Goal: Navigation & Orientation: Find specific page/section

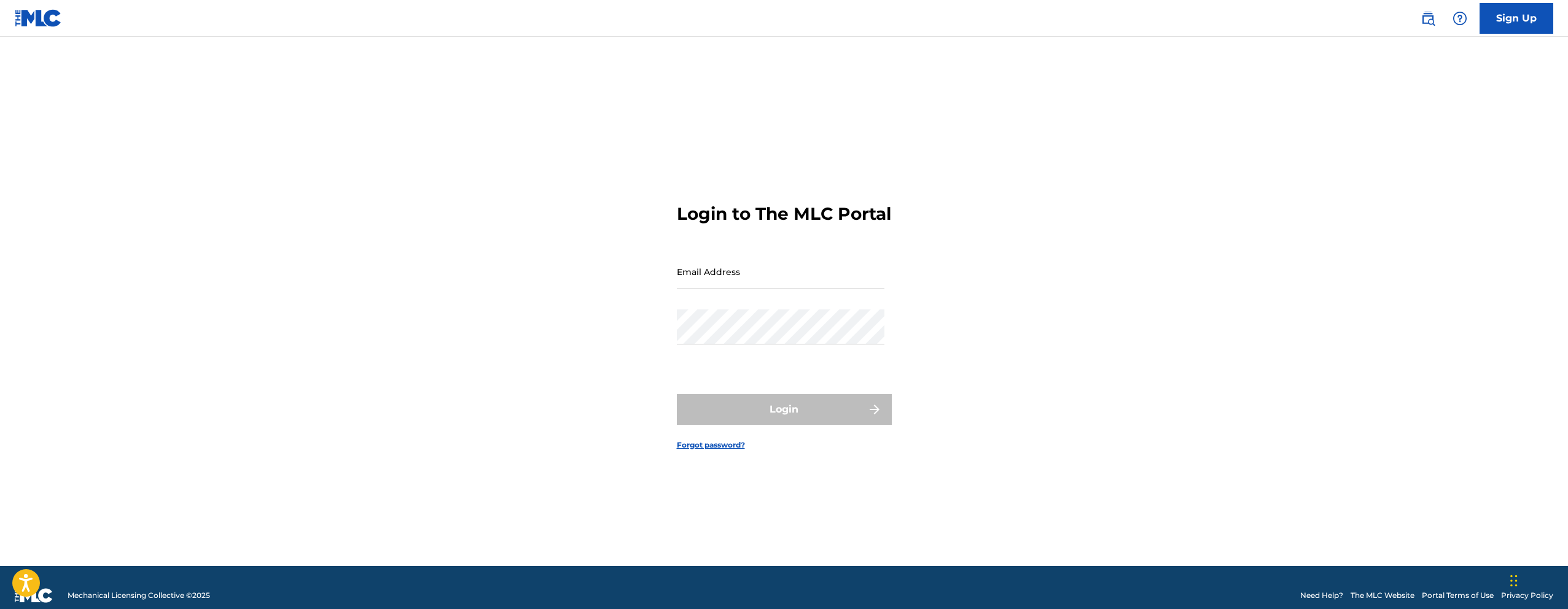
click at [723, 288] on input "Email Address" at bounding box center [781, 272] width 208 height 35
type input "[EMAIL_ADDRESS][DOMAIN_NAME]"
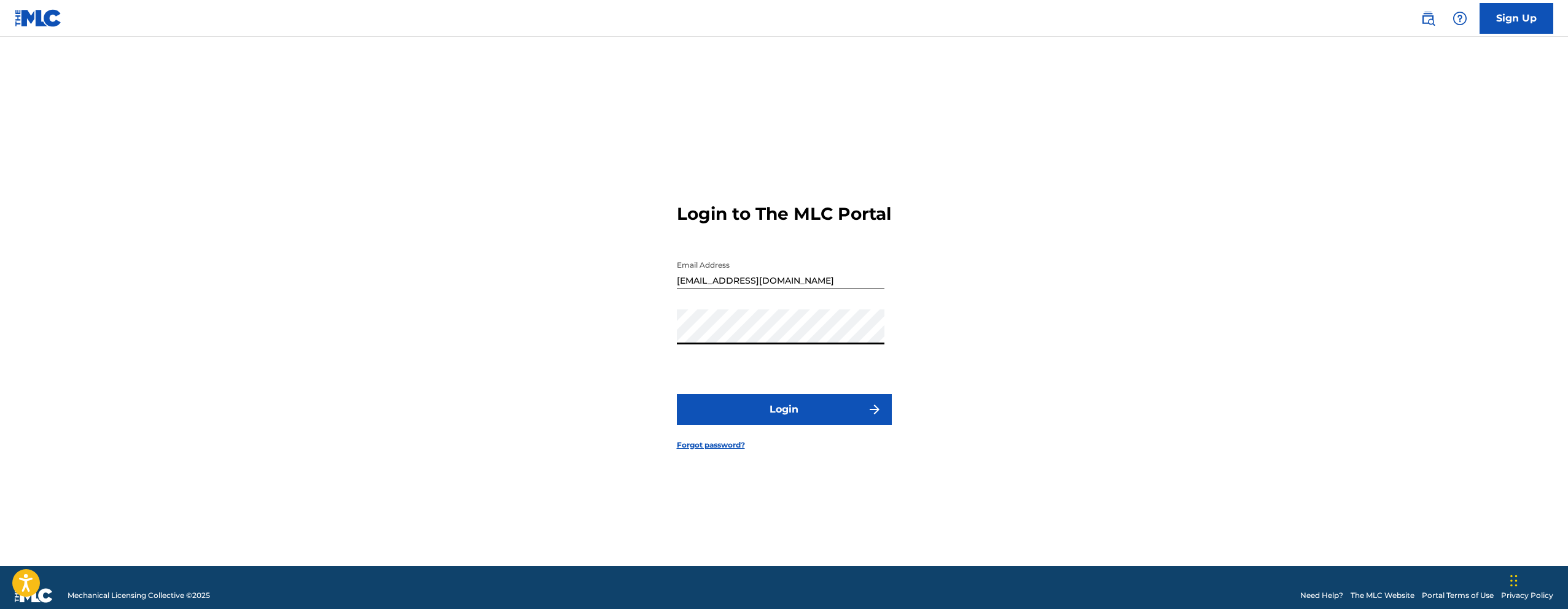
click at [755, 416] on button "Login" at bounding box center [784, 410] width 215 height 31
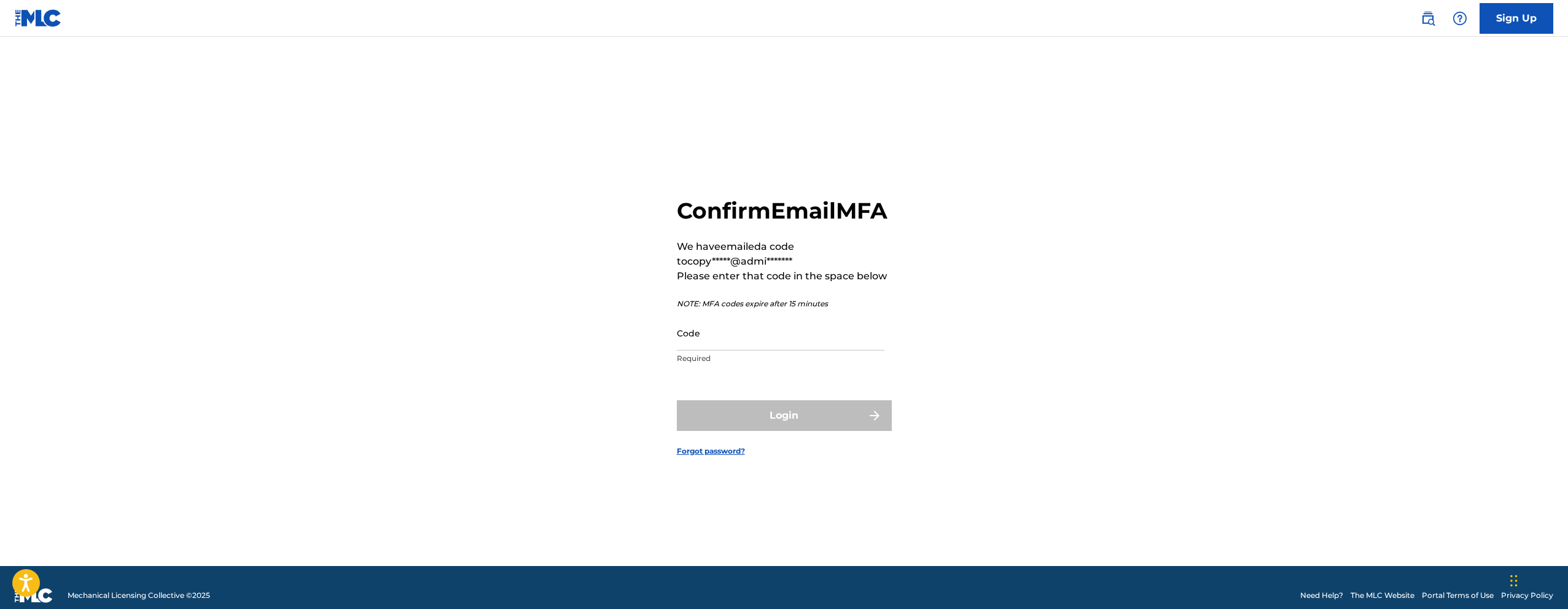
click at [752, 350] on input "Code" at bounding box center [781, 333] width 208 height 35
paste input "931228"
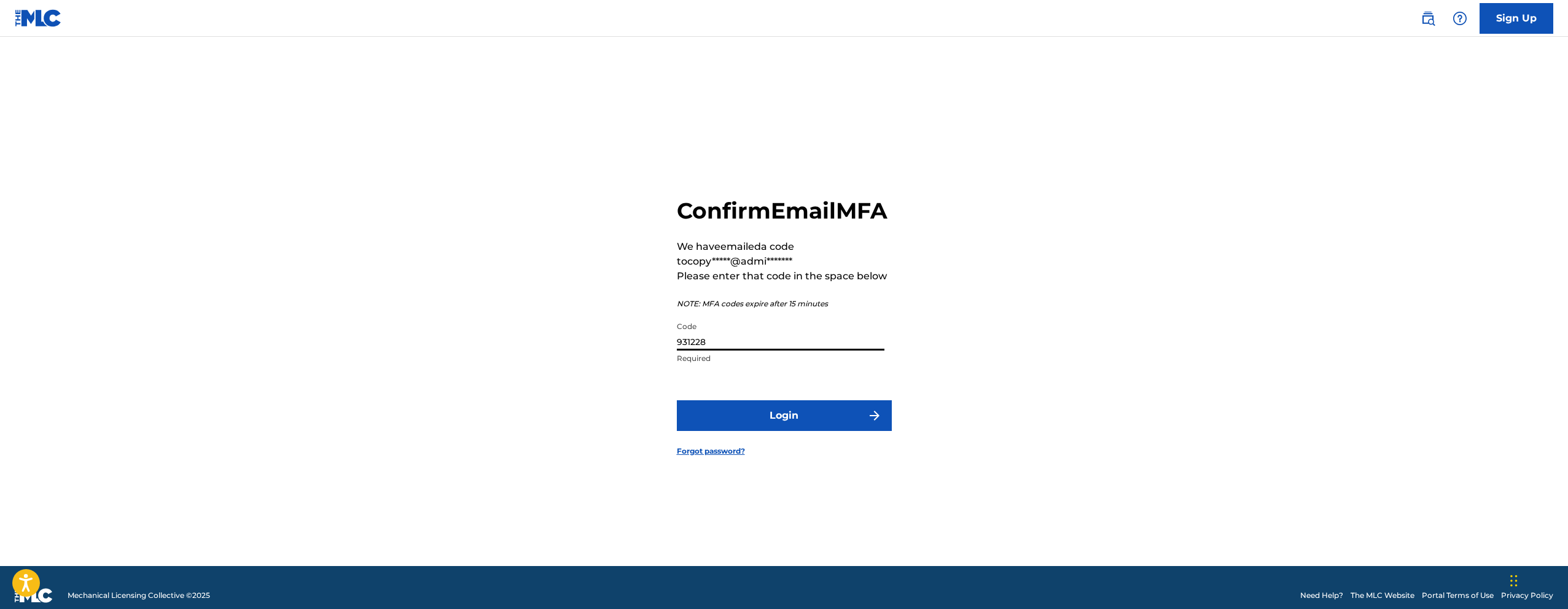
type input "931228"
click at [782, 431] on button "Login" at bounding box center [784, 415] width 215 height 31
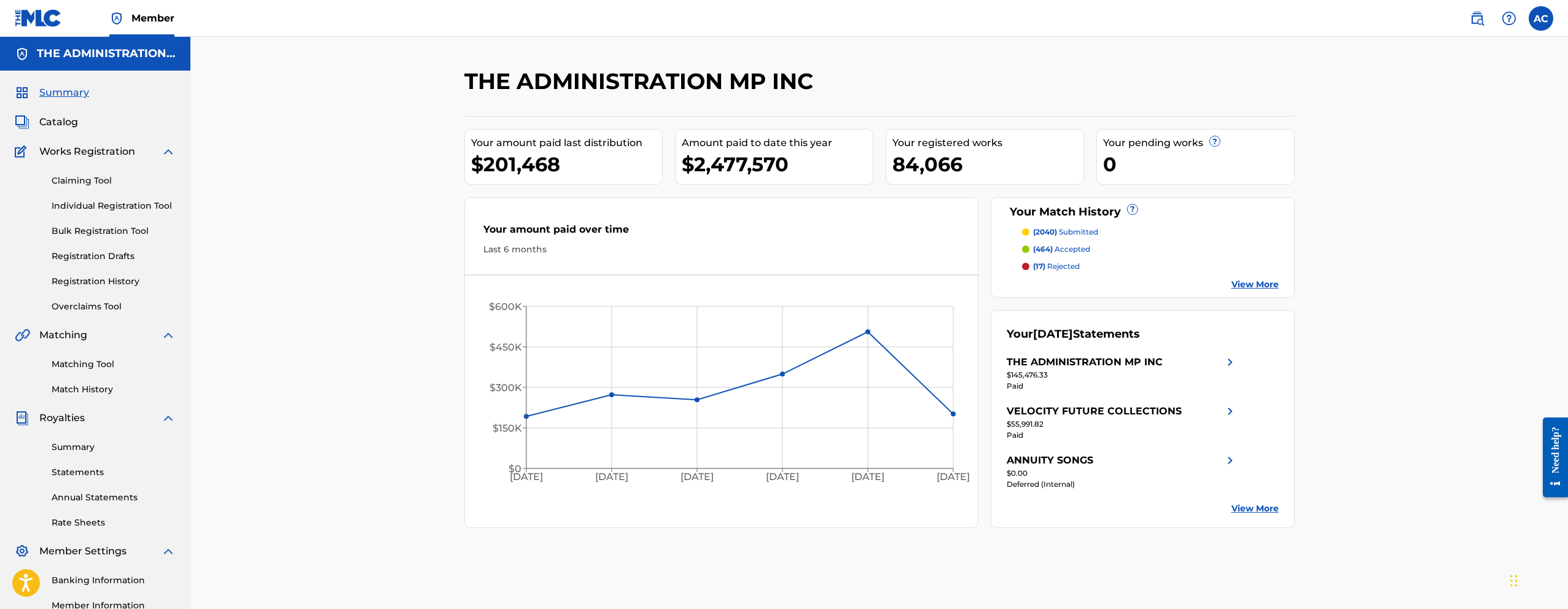
click at [62, 125] on span "Catalog" at bounding box center [59, 122] width 39 height 15
